Goal: Find specific page/section: Find specific page/section

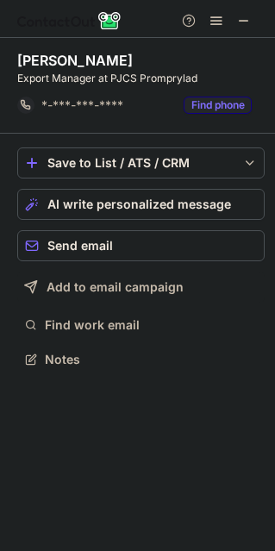
scroll to position [348, 275]
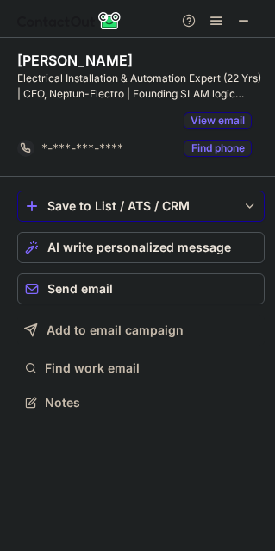
scroll to position [362, 275]
